Goal: Use online tool/utility: Utilize a website feature to perform a specific function

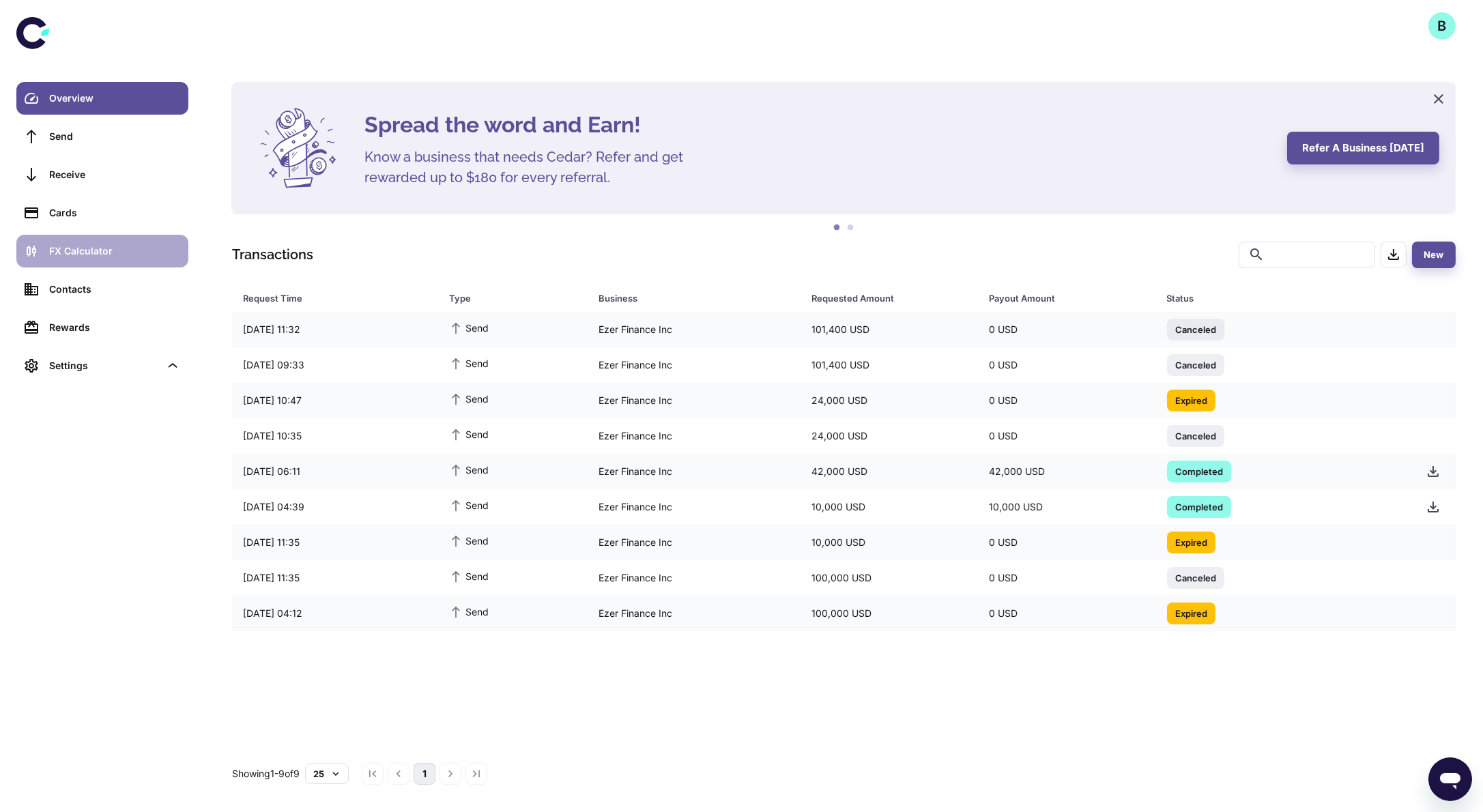
click at [87, 246] on div "FX Calculator" at bounding box center [115, 251] width 131 height 15
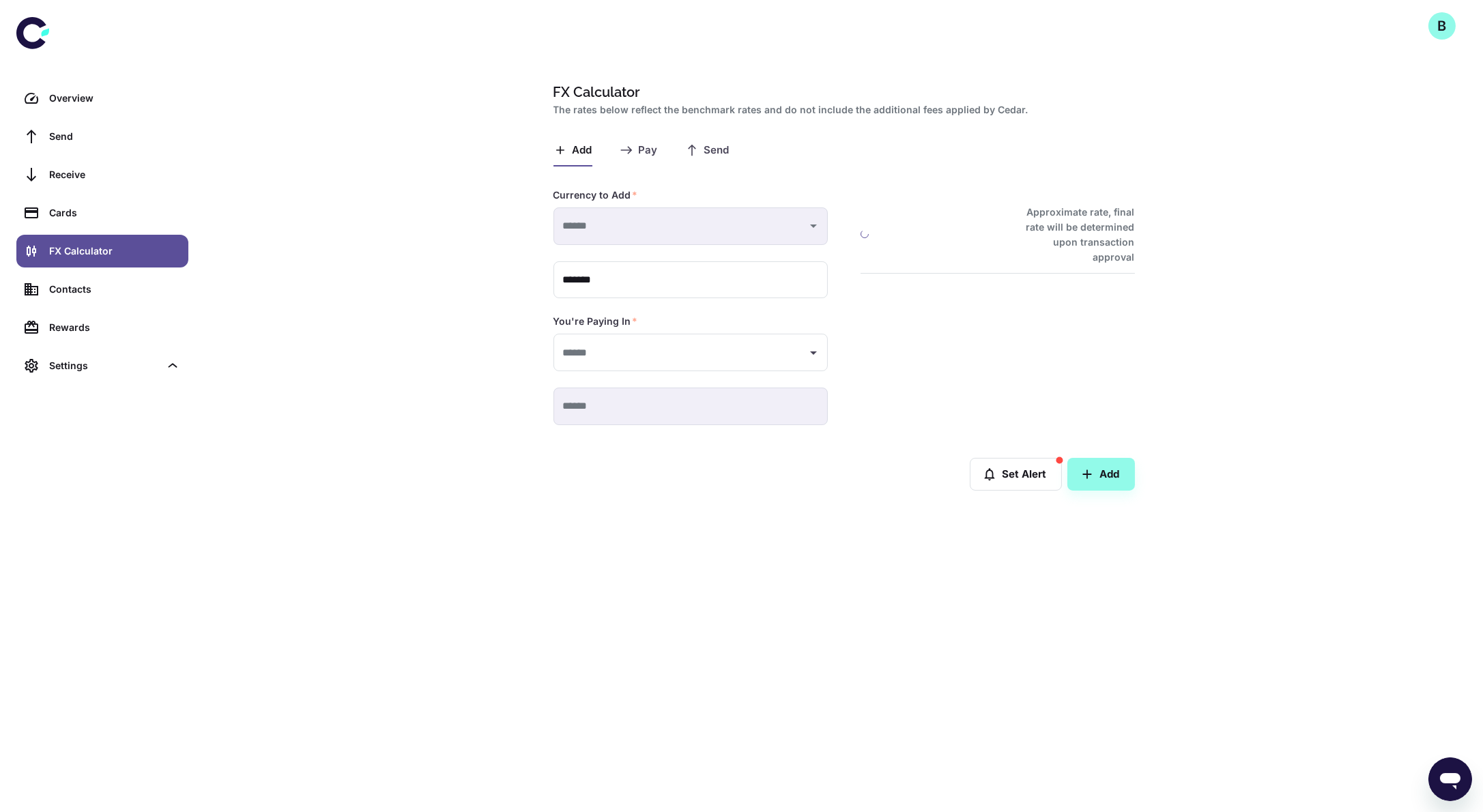
type input "**********"
